Goal: Information Seeking & Learning: Learn about a topic

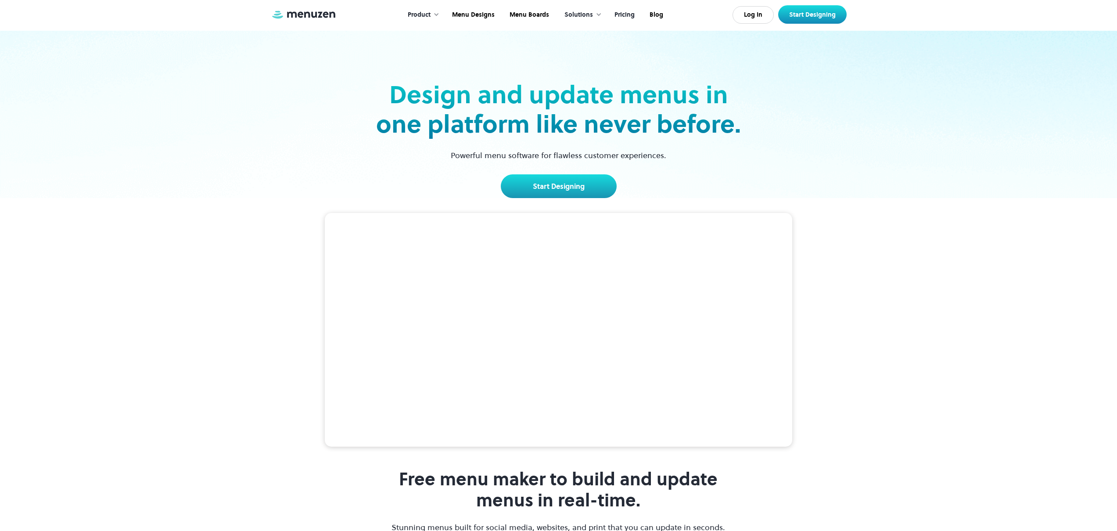
click at [628, 15] on link "Pricing" at bounding box center [623, 14] width 35 height 27
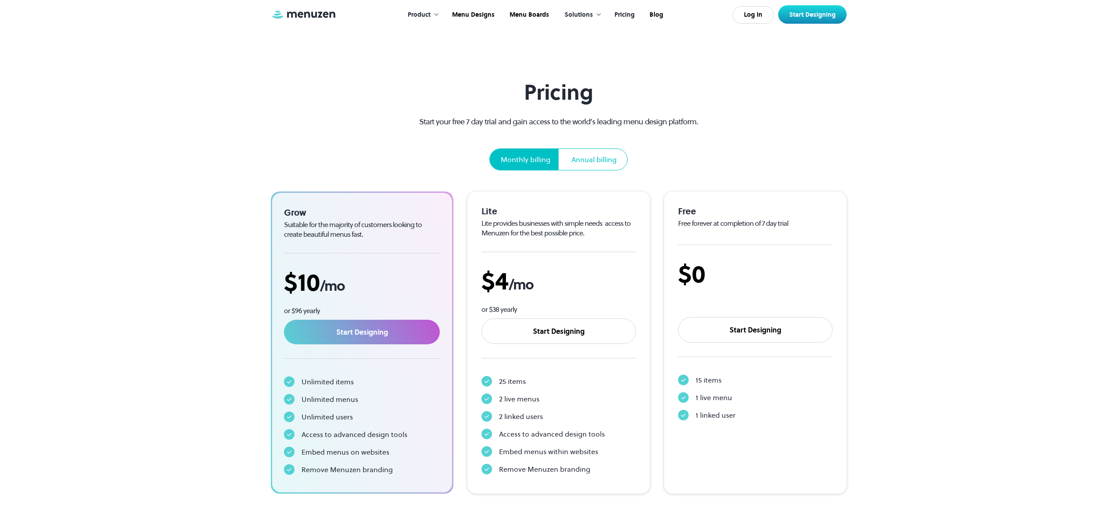
click at [310, 22] on div "Product Overview Design your menu Manage your menu Market your menu Menu Design…" at bounding box center [559, 14] width 576 height 29
click at [313, 16] on img at bounding box center [304, 15] width 66 height 10
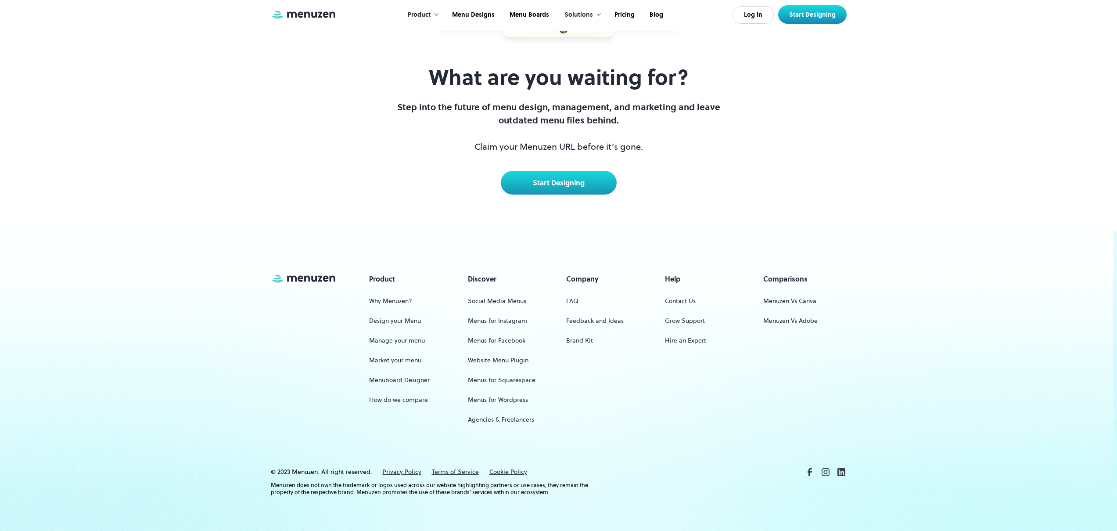
scroll to position [4104, 0]
